Goal: Transaction & Acquisition: Purchase product/service

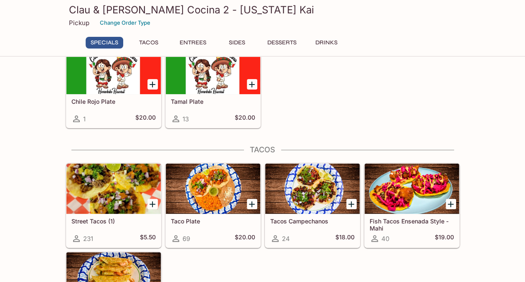
scroll to position [45, 0]
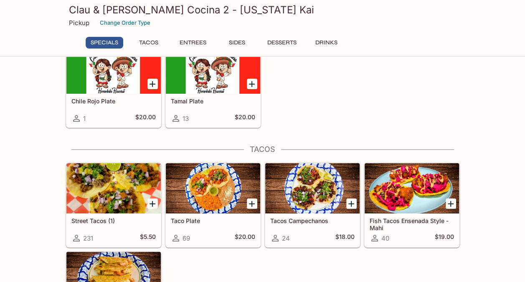
click at [146, 203] on div at bounding box center [152, 203] width 17 height 17
click at [155, 200] on icon "Add Street Tacos (1)" at bounding box center [152, 203] width 10 height 10
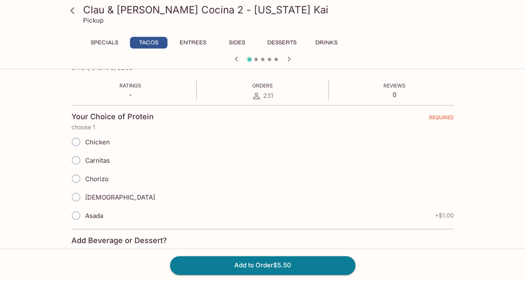
scroll to position [146, 0]
click at [81, 161] on input "Carnitas" at bounding box center [76, 160] width 18 height 18
radio input "true"
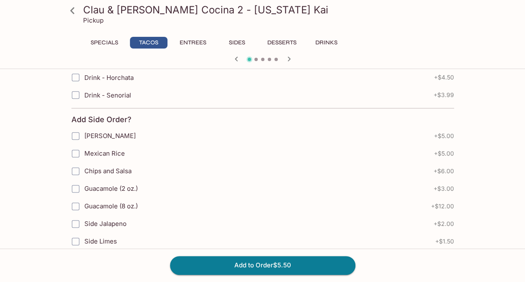
scroll to position [430, 0]
click at [78, 165] on input "Chips and Salsa" at bounding box center [75, 170] width 17 height 17
click at [74, 166] on input "Chips and Salsa" at bounding box center [75, 170] width 17 height 17
checkbox input "false"
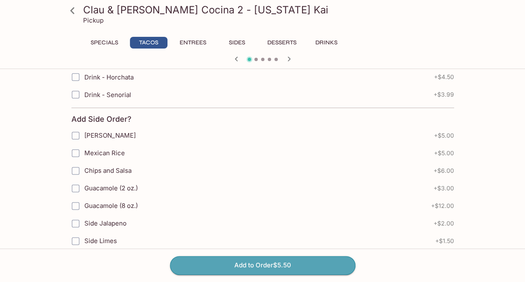
click at [207, 260] on button "Add to Order $5.50" at bounding box center [262, 265] width 185 height 18
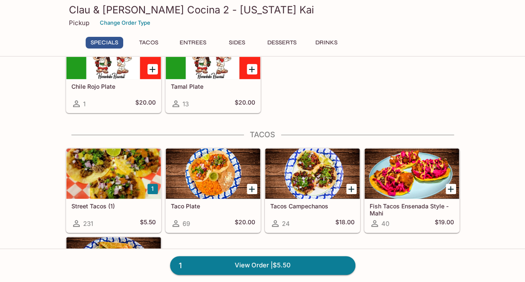
scroll to position [58, 0]
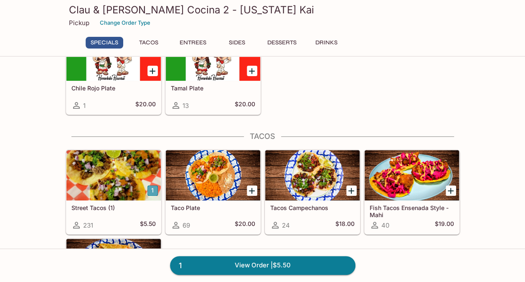
click at [152, 186] on button "1" at bounding box center [152, 190] width 10 height 10
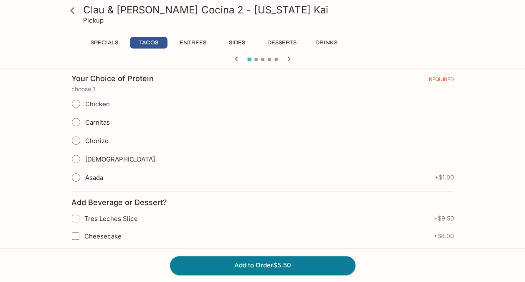
scroll to position [185, 0]
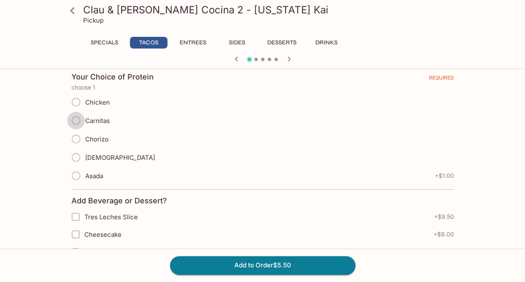
click at [77, 122] on input "Carnitas" at bounding box center [76, 121] width 18 height 18
radio input "true"
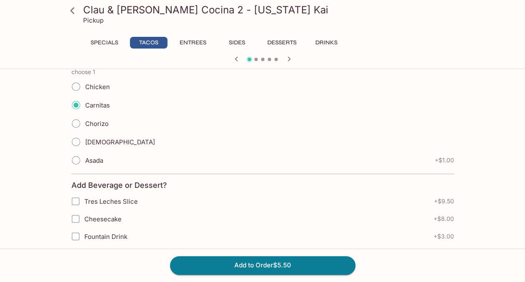
scroll to position [201, 0]
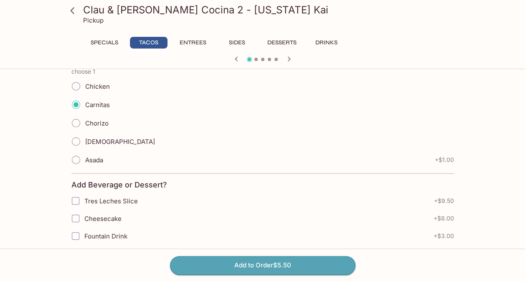
click at [218, 259] on button "Add to Order $5.50" at bounding box center [262, 265] width 185 height 18
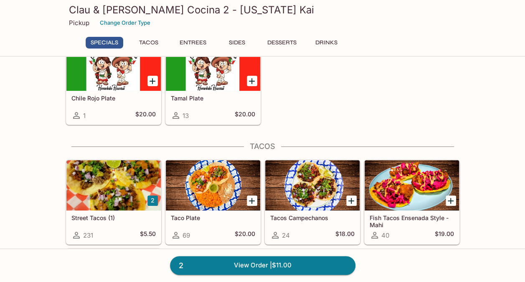
scroll to position [54, 0]
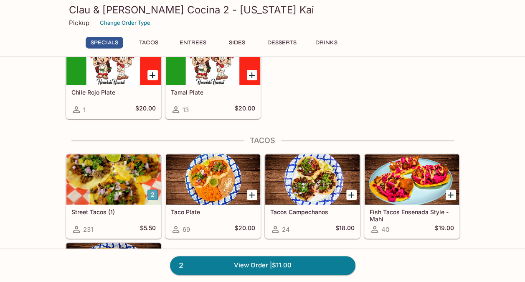
click at [149, 190] on button "2" at bounding box center [152, 194] width 10 height 10
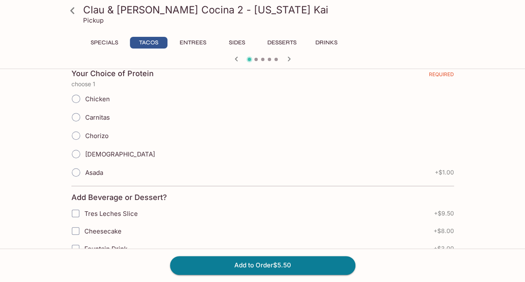
scroll to position [189, 0]
click at [75, 118] on input "Carnitas" at bounding box center [76, 117] width 18 height 18
radio input "true"
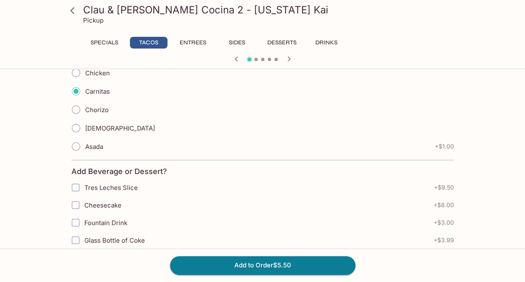
scroll to position [215, 0]
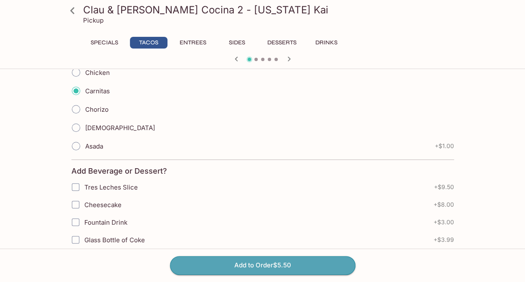
click at [273, 267] on button "Add to Order $5.50" at bounding box center [262, 265] width 185 height 18
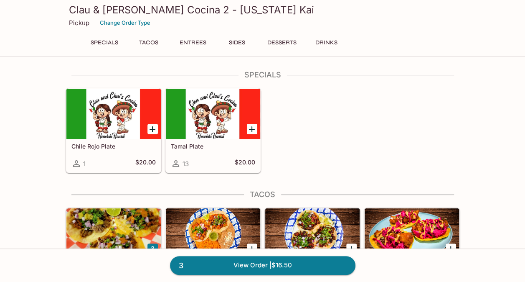
click at [118, 41] on button "Specials" at bounding box center [105, 43] width 38 height 12
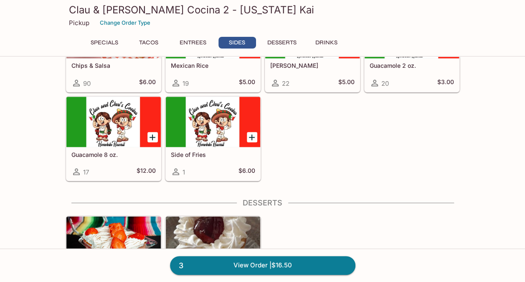
scroll to position [705, 0]
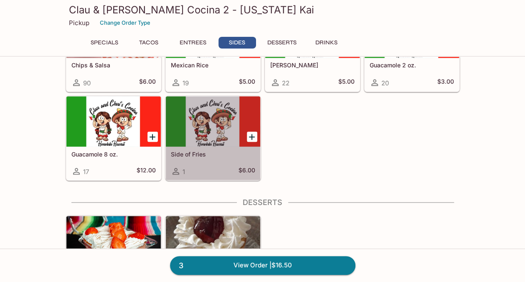
click at [223, 150] on h5 "Side of Fries" at bounding box center [213, 153] width 84 height 7
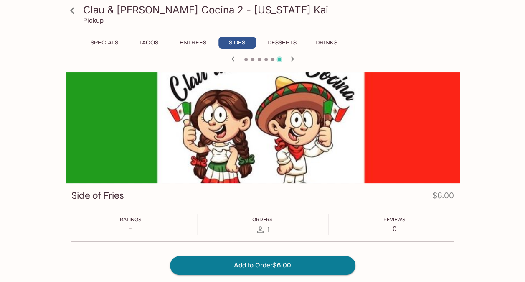
scroll to position [114, 0]
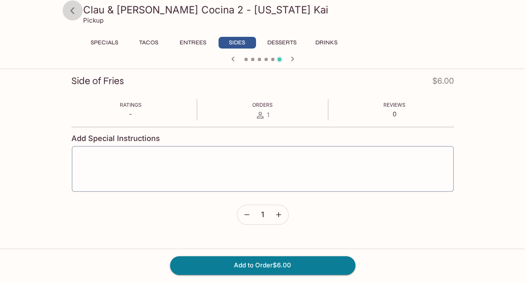
click at [70, 8] on icon at bounding box center [72, 10] width 15 height 15
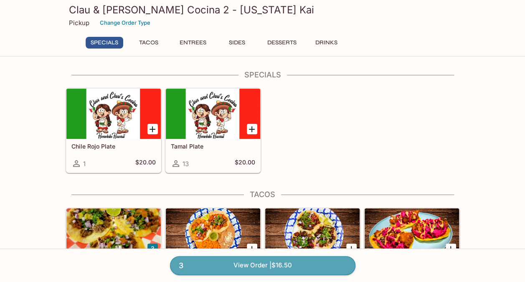
click at [259, 261] on link "3 View Order | $16.50" at bounding box center [262, 265] width 185 height 18
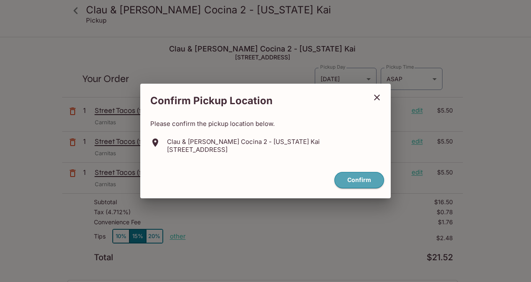
click at [358, 178] on button "Confirm" at bounding box center [360, 180] width 50 height 16
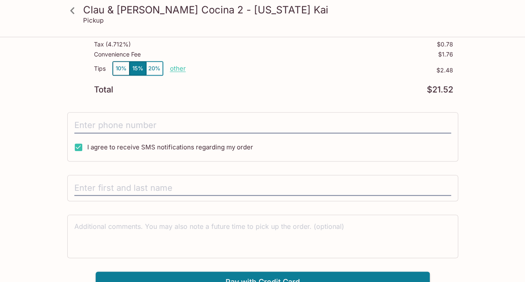
scroll to position [175, 0]
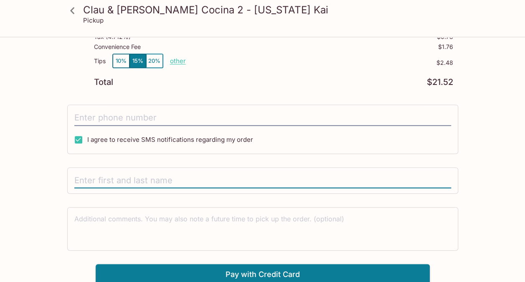
click at [279, 178] on input "text" at bounding box center [262, 181] width 377 height 16
type input "[PERSON_NAME]"
type input "[PHONE_NUMBER]"
click at [263, 271] on button "Pay with Credit Card" at bounding box center [263, 274] width 334 height 21
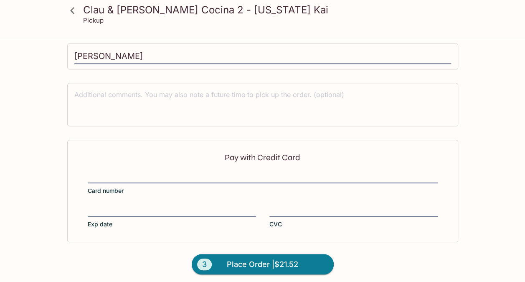
scroll to position [300, 0]
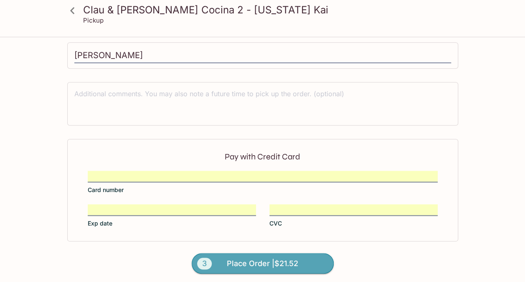
click at [261, 258] on span "Place Order | $21.52" at bounding box center [262, 263] width 71 height 13
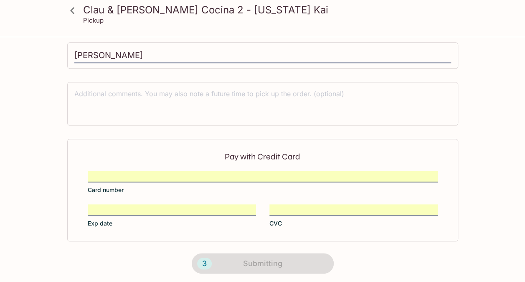
scroll to position [0, 0]
